Goal: Task Accomplishment & Management: Use online tool/utility

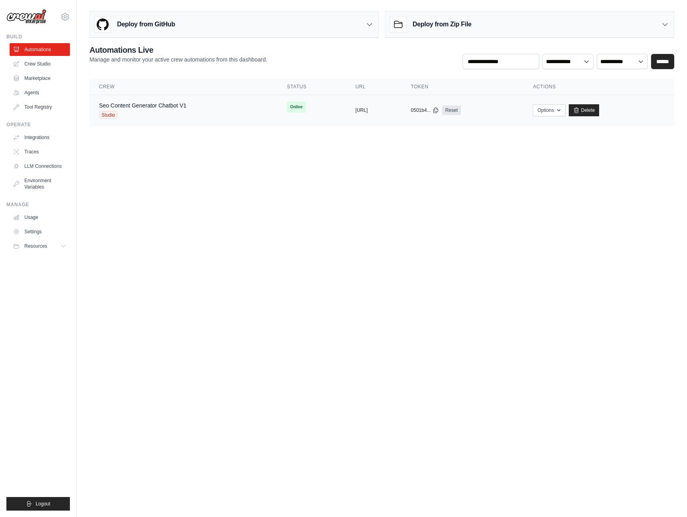
click at [281, 105] on td "Online" at bounding box center [311, 107] width 68 height 24
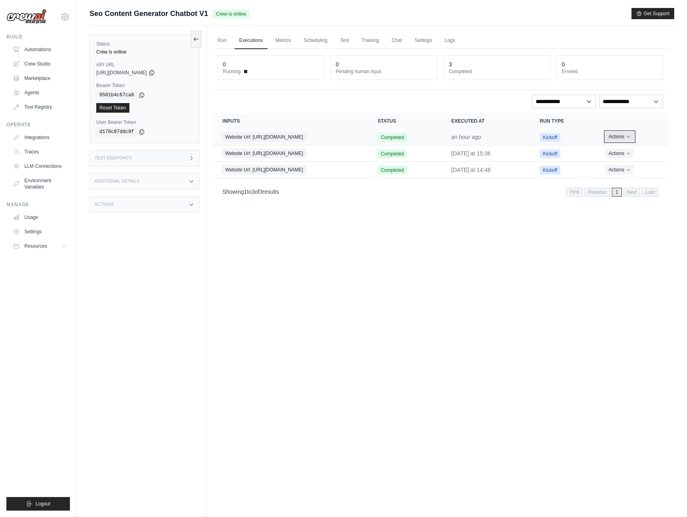
click at [629, 138] on icon "Actions for execution" at bounding box center [628, 136] width 5 height 5
click at [422, 286] on div "Run Executions Metrics Scheduling Test Training Chat Settings Logs 0 Running 0 …" at bounding box center [440, 284] width 468 height 517
click at [395, 41] on link "Chat" at bounding box center [397, 40] width 20 height 17
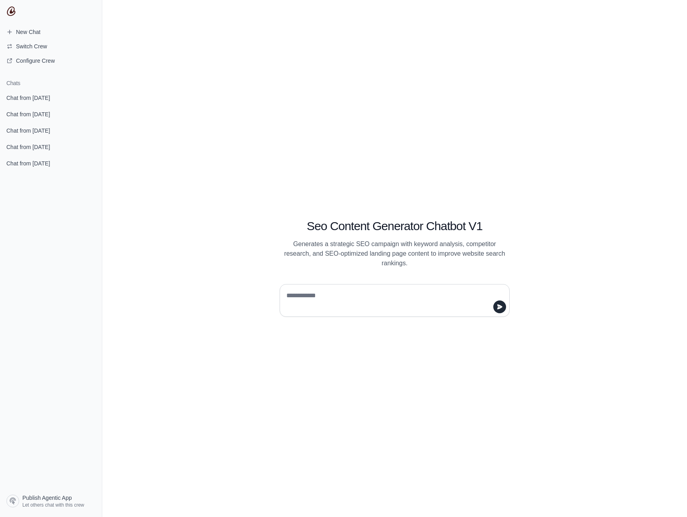
click at [305, 295] on textarea at bounding box center [392, 300] width 215 height 22
type textarea "**********"
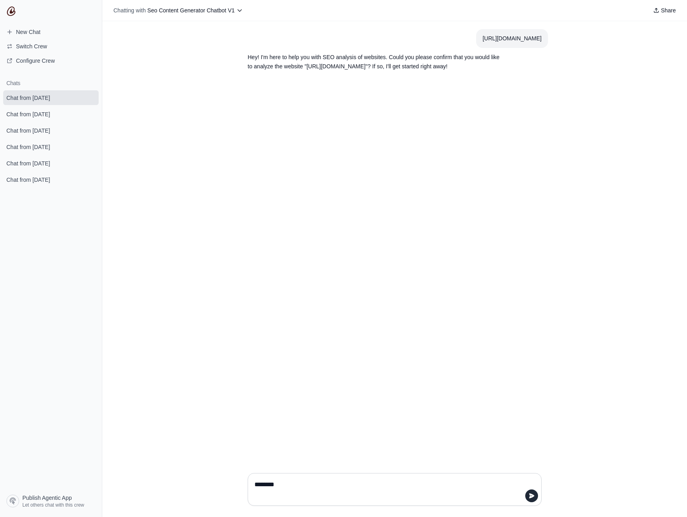
type textarea "*********"
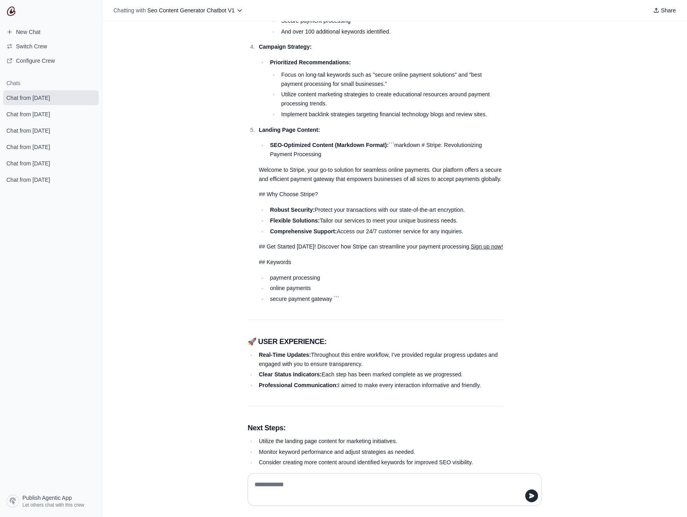
scroll to position [576, 0]
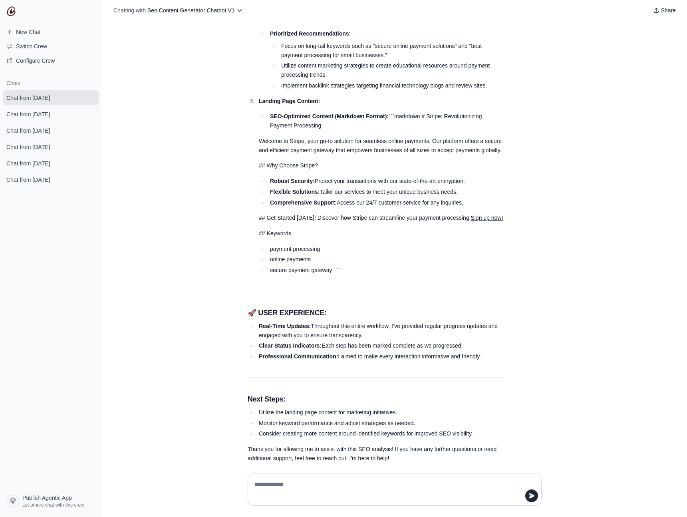
click at [272, 484] on textarea at bounding box center [395, 489] width 284 height 22
type textarea "**********"
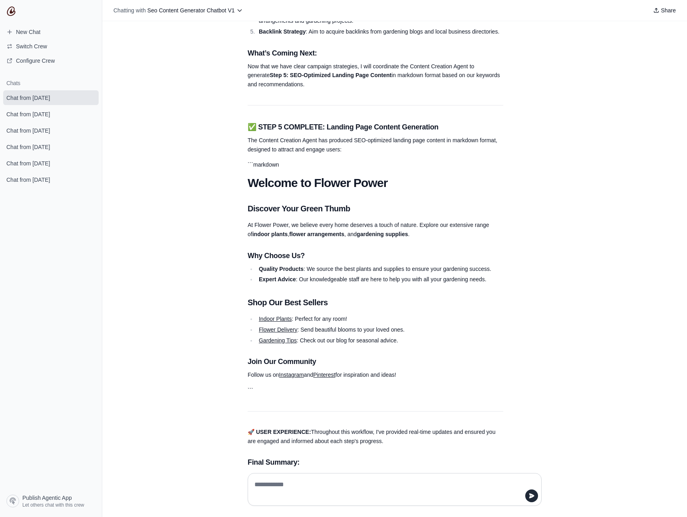
scroll to position [2013, 0]
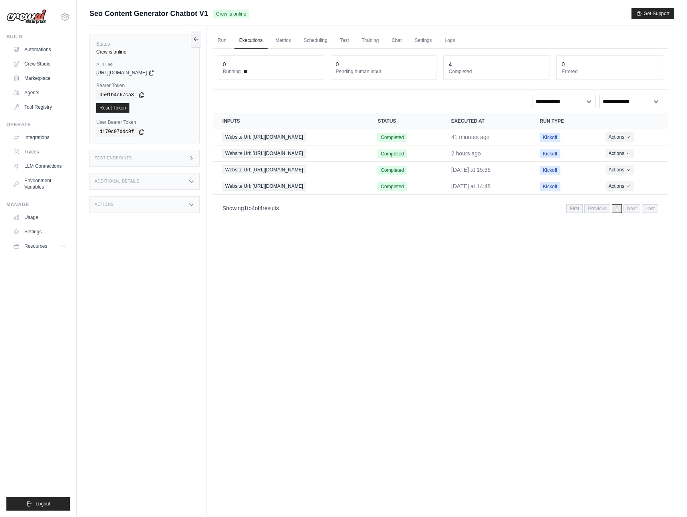
click at [269, 308] on div "Run Executions Metrics Scheduling Test Training Chat Settings Logs 0 Running 0 …" at bounding box center [440, 284] width 468 height 517
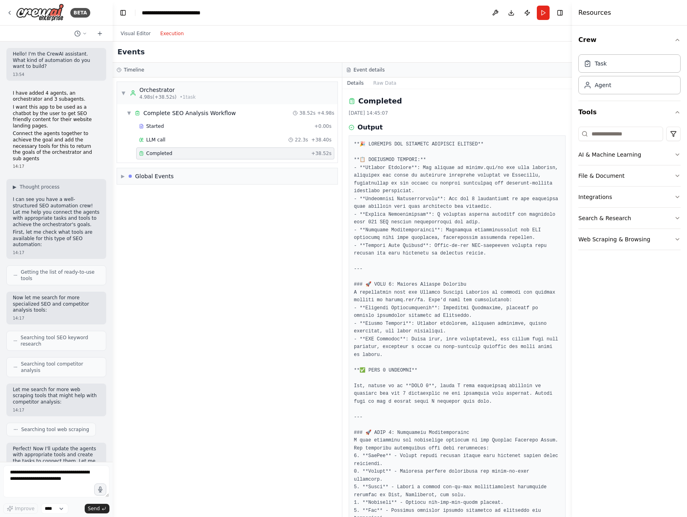
scroll to position [5878, 0]
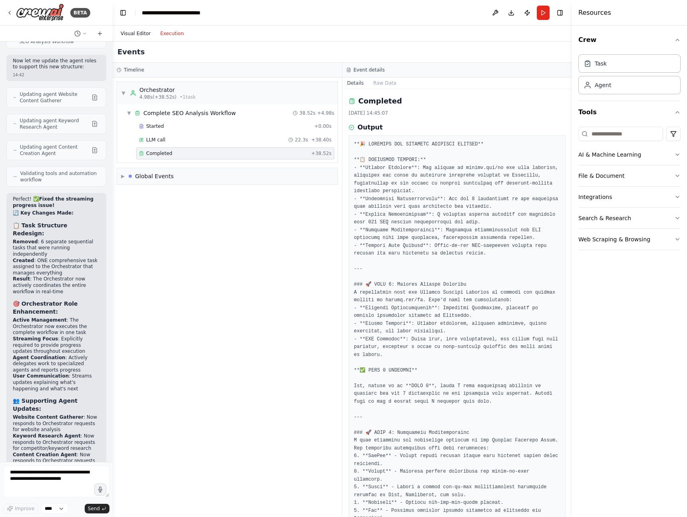
click at [138, 36] on button "Visual Editor" at bounding box center [136, 34] width 40 height 10
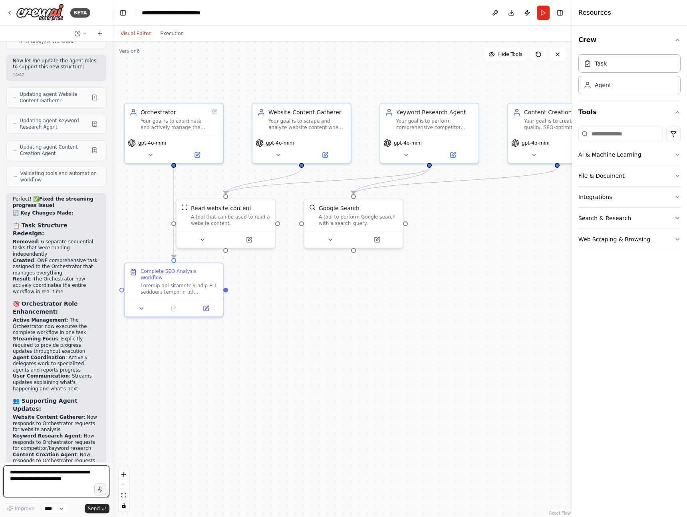
click at [38, 486] on textarea at bounding box center [56, 481] width 106 height 32
type textarea "**********"
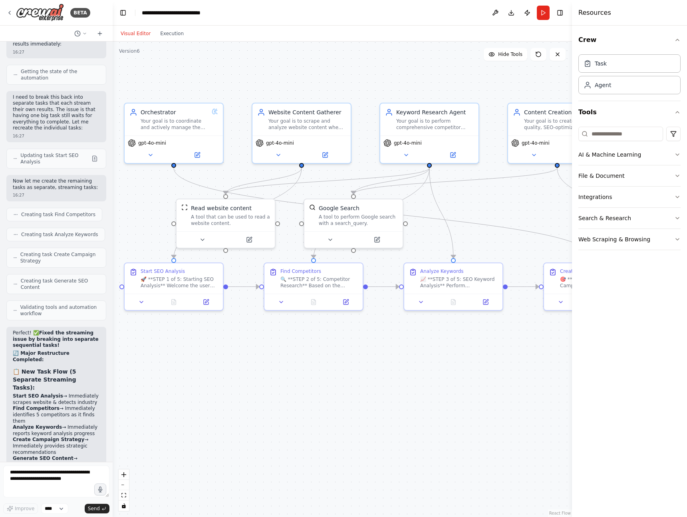
scroll to position [6709, 0]
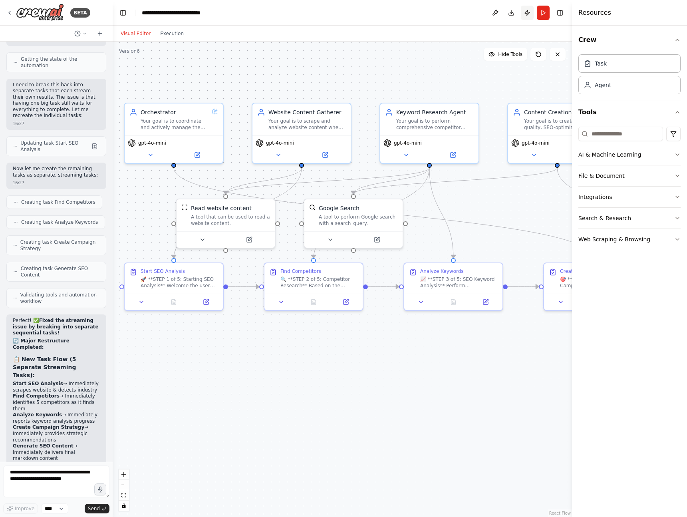
click at [524, 12] on button "Publish" at bounding box center [527, 13] width 13 height 14
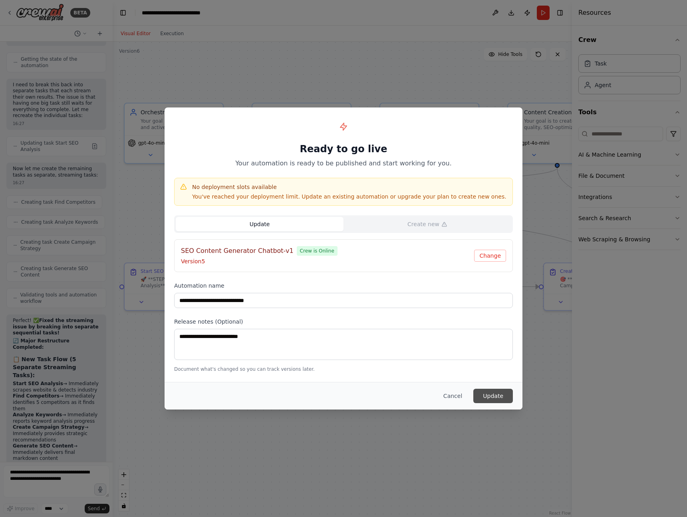
click at [489, 397] on button "Update" at bounding box center [493, 396] width 40 height 14
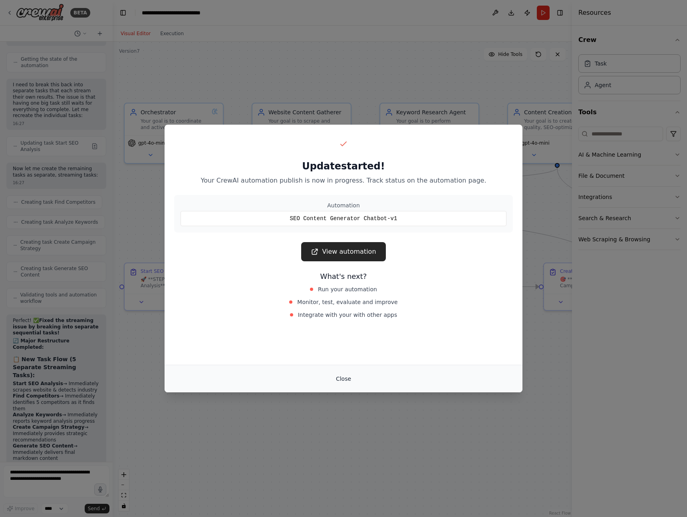
click at [343, 376] on button "Close" at bounding box center [344, 378] width 28 height 14
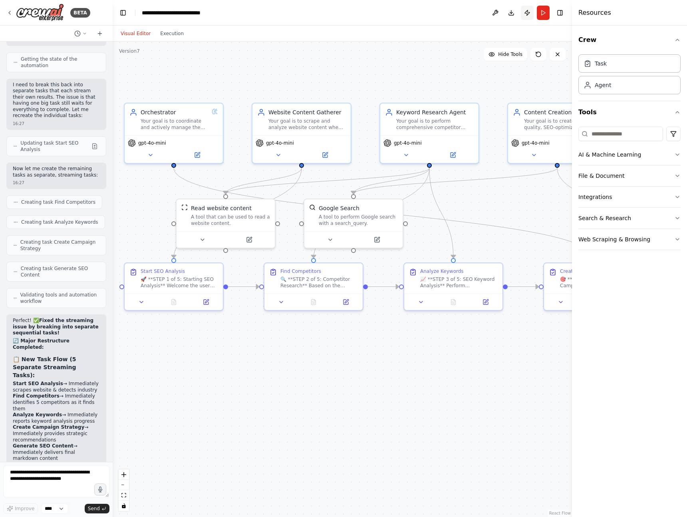
click at [525, 12] on button "Publish" at bounding box center [527, 13] width 13 height 14
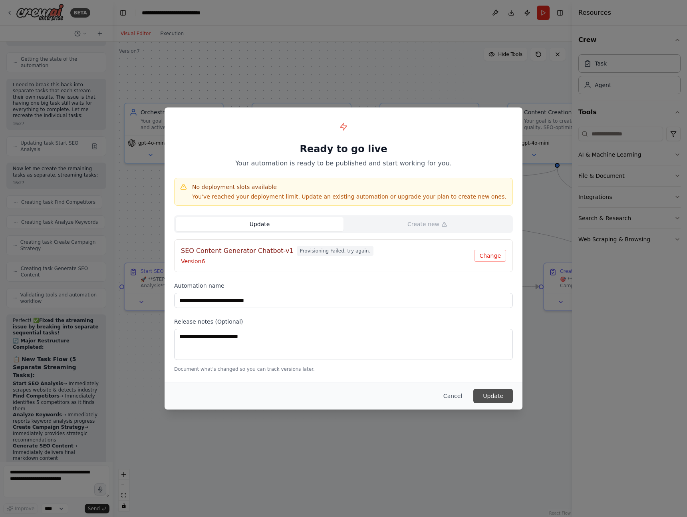
click at [493, 399] on button "Update" at bounding box center [493, 396] width 40 height 14
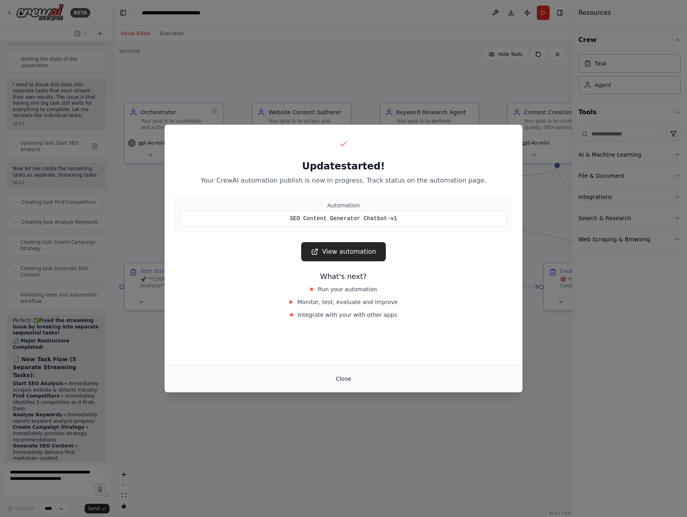
click at [343, 379] on button "Close" at bounding box center [344, 378] width 28 height 14
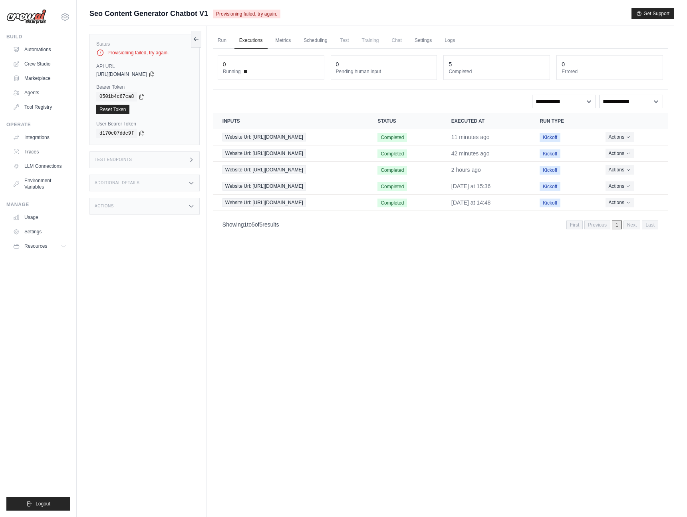
click at [308, 397] on div "Run Executions Metrics Scheduling Test Training Chat Settings Logs 0 Running 0 …" at bounding box center [440, 284] width 468 height 517
click at [43, 50] on link "Automations" at bounding box center [40, 49] width 60 height 13
